Goal: Transaction & Acquisition: Download file/media

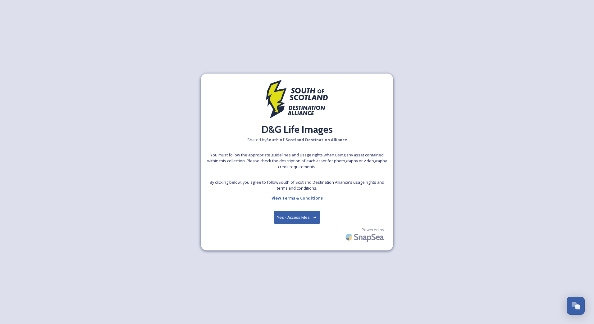
click at [299, 218] on button "Yes - Access Files" at bounding box center [297, 217] width 47 height 13
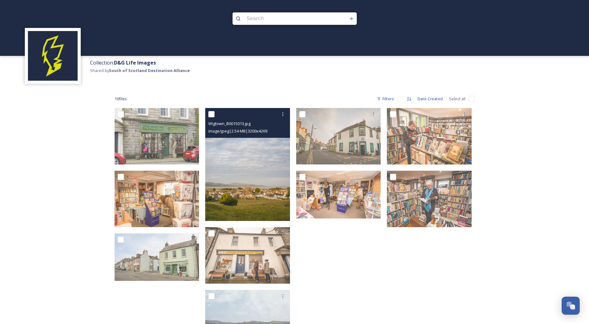
click at [243, 162] on img at bounding box center [247, 164] width 85 height 113
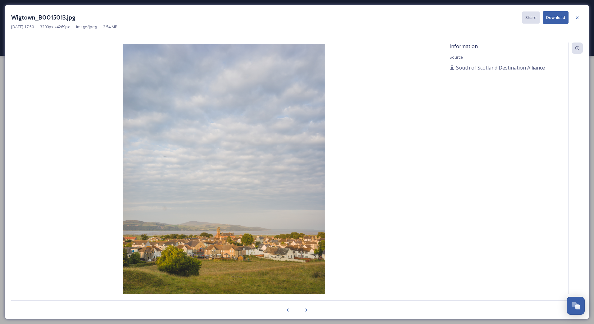
drag, startPoint x: 563, startPoint y: 19, endPoint x: 527, endPoint y: 27, distance: 36.9
click at [563, 19] on button "Download" at bounding box center [556, 17] width 26 height 13
click at [580, 19] on div at bounding box center [577, 17] width 11 height 11
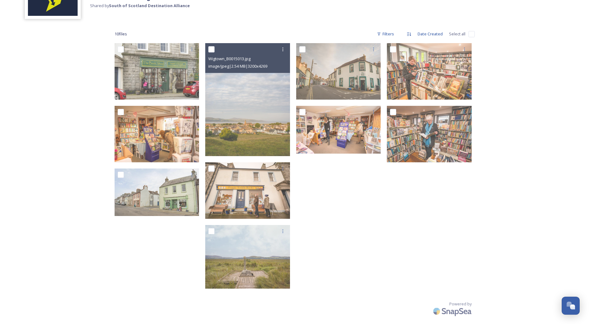
scroll to position [65, 0]
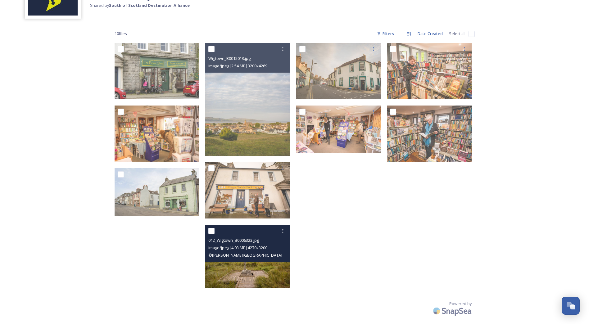
click at [273, 262] on div "012_Wigtown_B0006323.jpg image/jpeg | 4.03 MB | 4270 x 3200 © [PERSON_NAME]" at bounding box center [247, 243] width 85 height 37
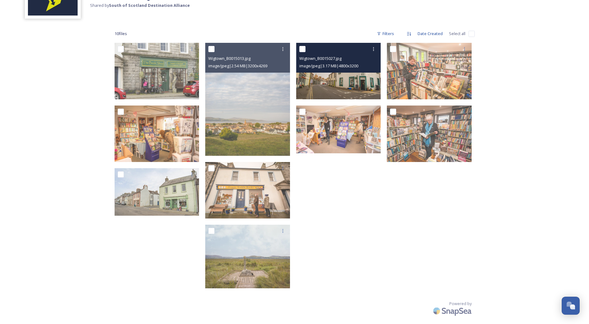
click at [348, 84] on img at bounding box center [338, 71] width 85 height 57
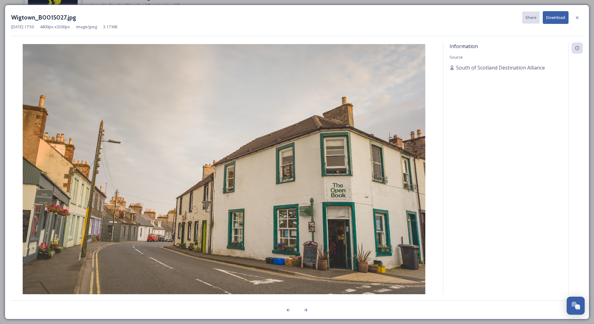
click at [555, 13] on button "Download" at bounding box center [556, 17] width 26 height 13
drag, startPoint x: 577, startPoint y: 18, endPoint x: 578, endPoint y: 22, distance: 4.7
click at [577, 18] on icon at bounding box center [577, 17] width 2 height 2
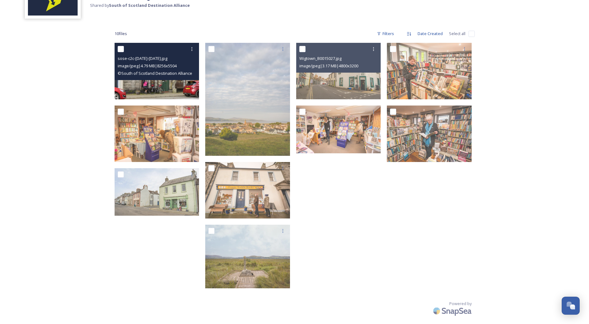
click at [155, 78] on div "sose-c2c-[DATE]-[DATE].jpg image/jpeg | 4.79 MB | 8256 x 5504 © South of Scotla…" at bounding box center [157, 61] width 85 height 37
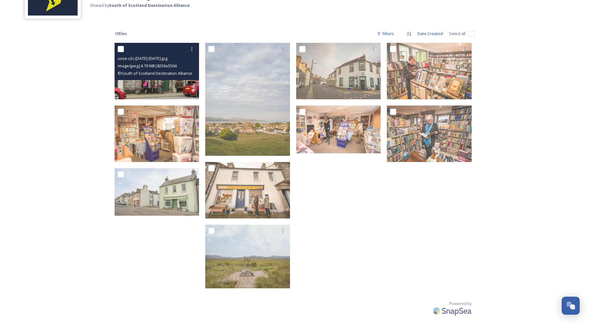
click at [158, 83] on img at bounding box center [157, 71] width 85 height 57
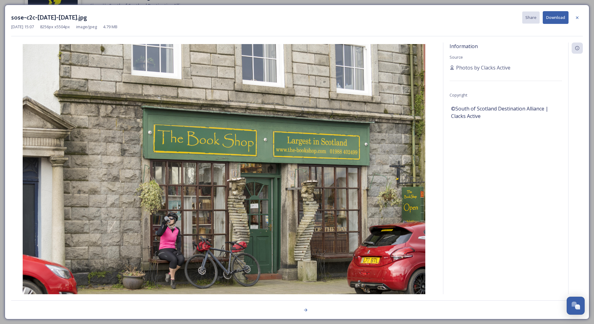
click at [556, 19] on button "Download" at bounding box center [556, 17] width 26 height 13
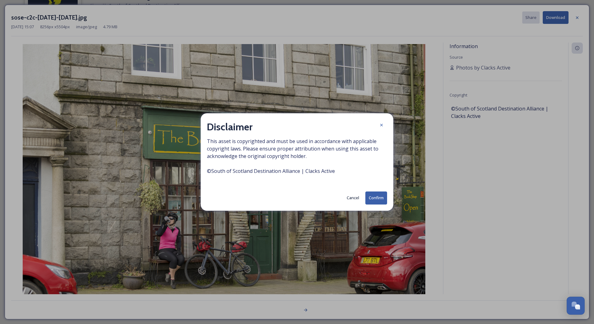
click at [381, 198] on button "Confirm" at bounding box center [376, 198] width 22 height 13
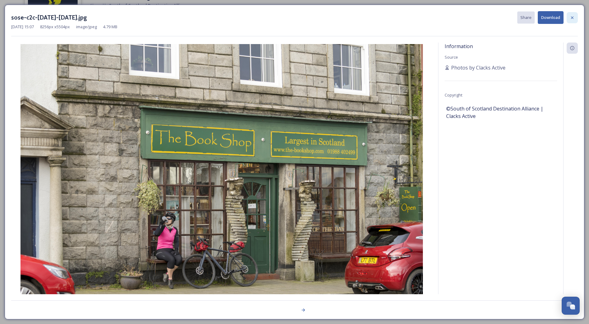
click at [576, 16] on div at bounding box center [572, 17] width 11 height 11
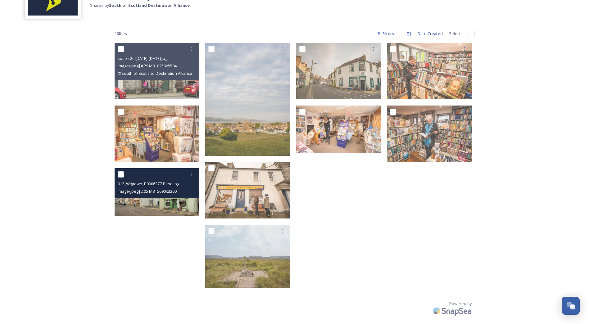
click at [158, 188] on div "image/jpeg | 2.05 MB | 5690 x 3200" at bounding box center [158, 191] width 80 height 7
click at [166, 211] on img at bounding box center [157, 192] width 85 height 48
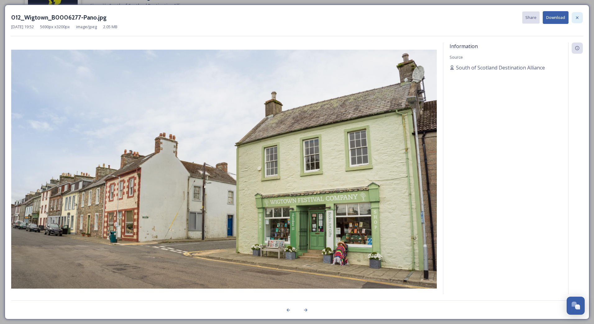
click at [579, 18] on icon at bounding box center [577, 17] width 5 height 5
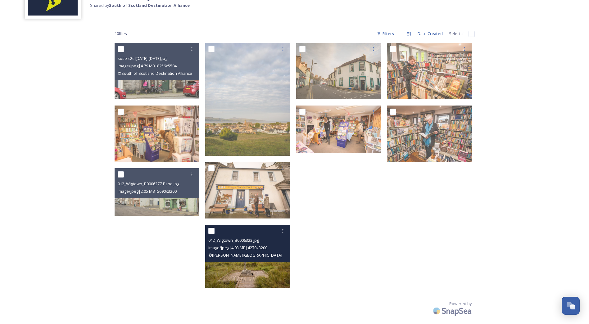
click at [274, 268] on img at bounding box center [247, 257] width 85 height 64
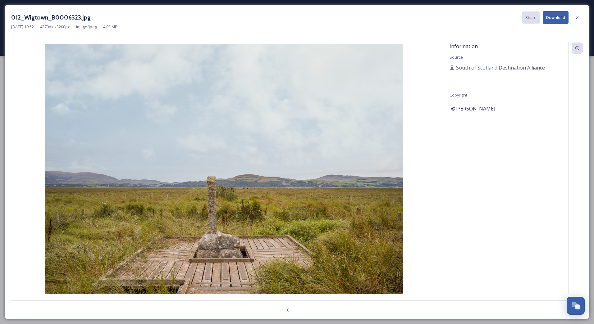
click at [555, 14] on button "Download" at bounding box center [556, 17] width 26 height 13
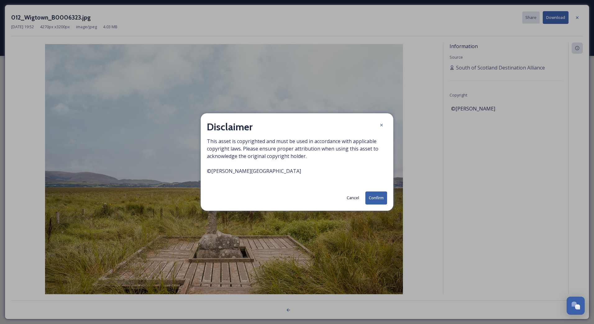
click at [375, 198] on button "Confirm" at bounding box center [376, 198] width 22 height 13
